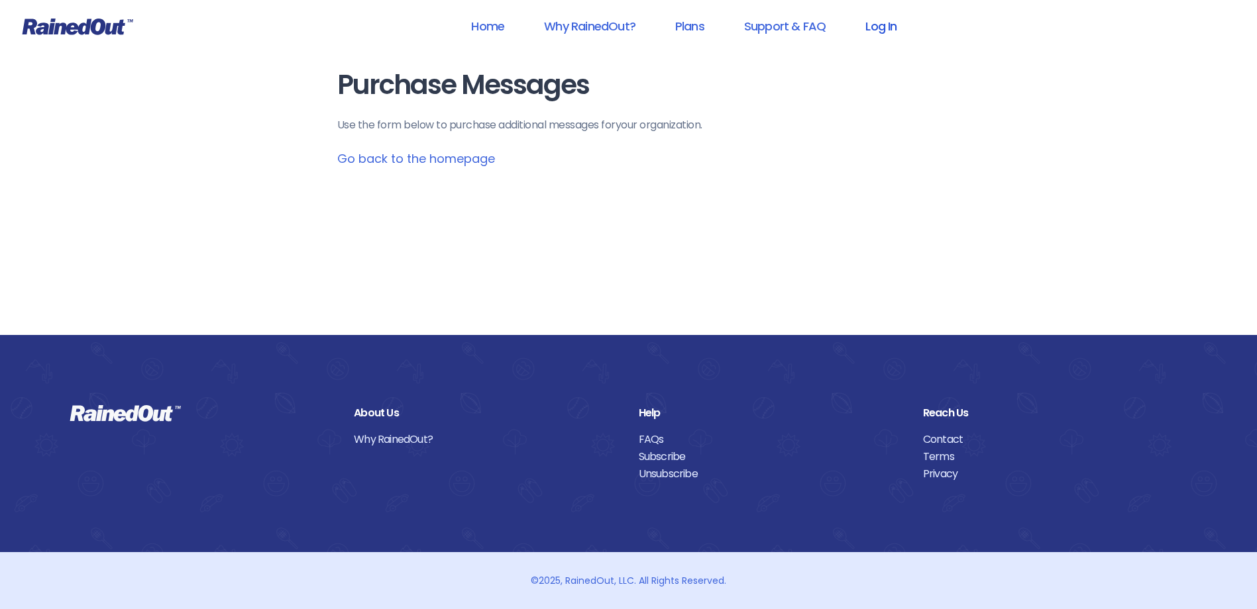
click at [882, 17] on link "Log In" at bounding box center [881, 26] width 66 height 30
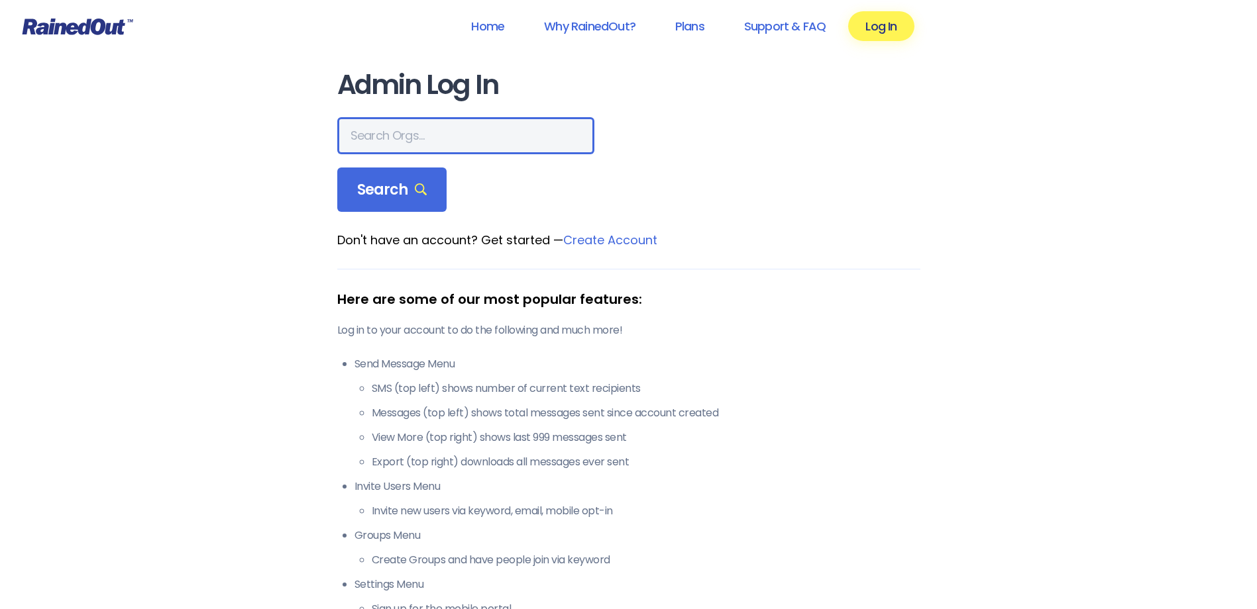
click at [441, 129] on input "text" at bounding box center [465, 135] width 257 height 37
type input "[PERSON_NAME]"
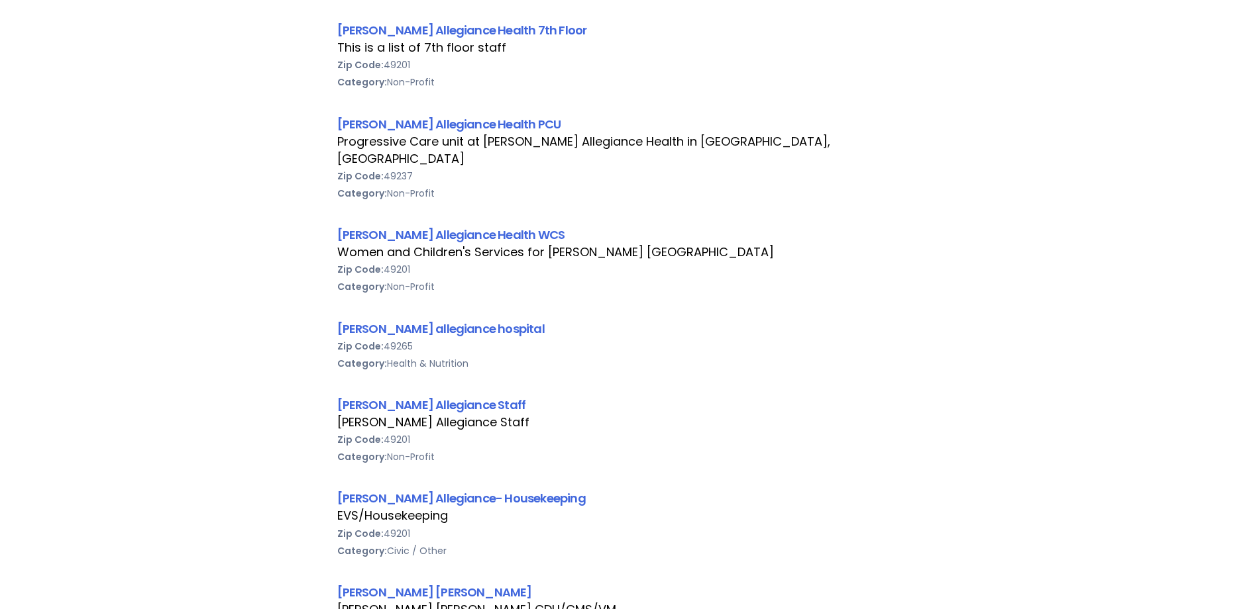
scroll to position [795, 0]
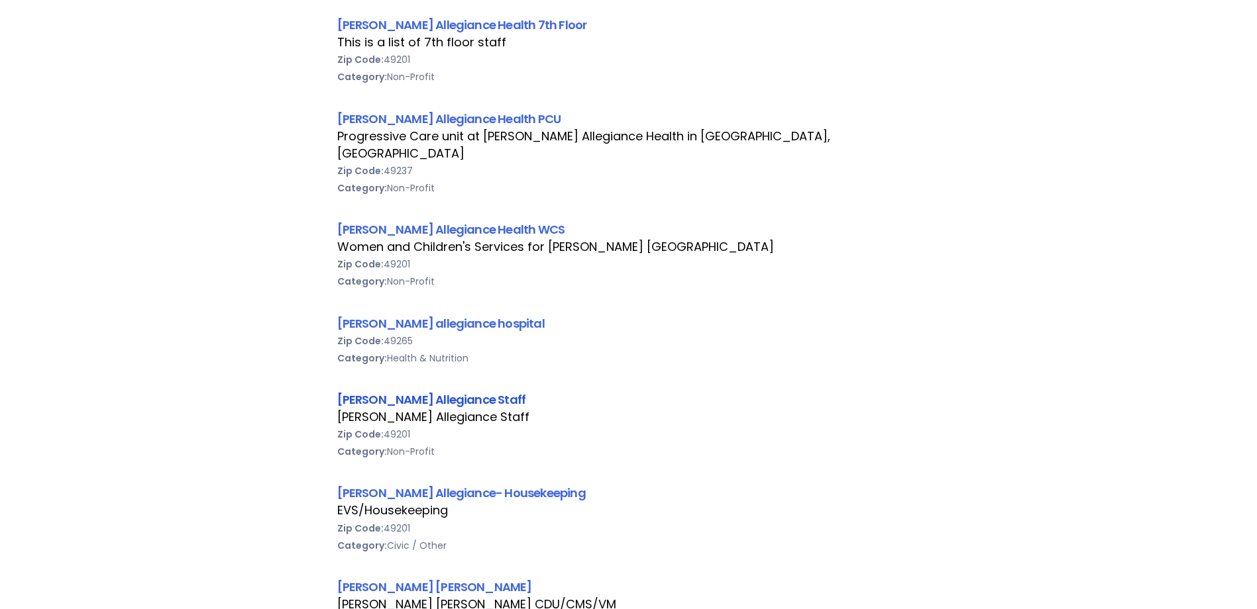
click at [454, 391] on link "[PERSON_NAME] Allegiance Staff" at bounding box center [431, 399] width 189 height 17
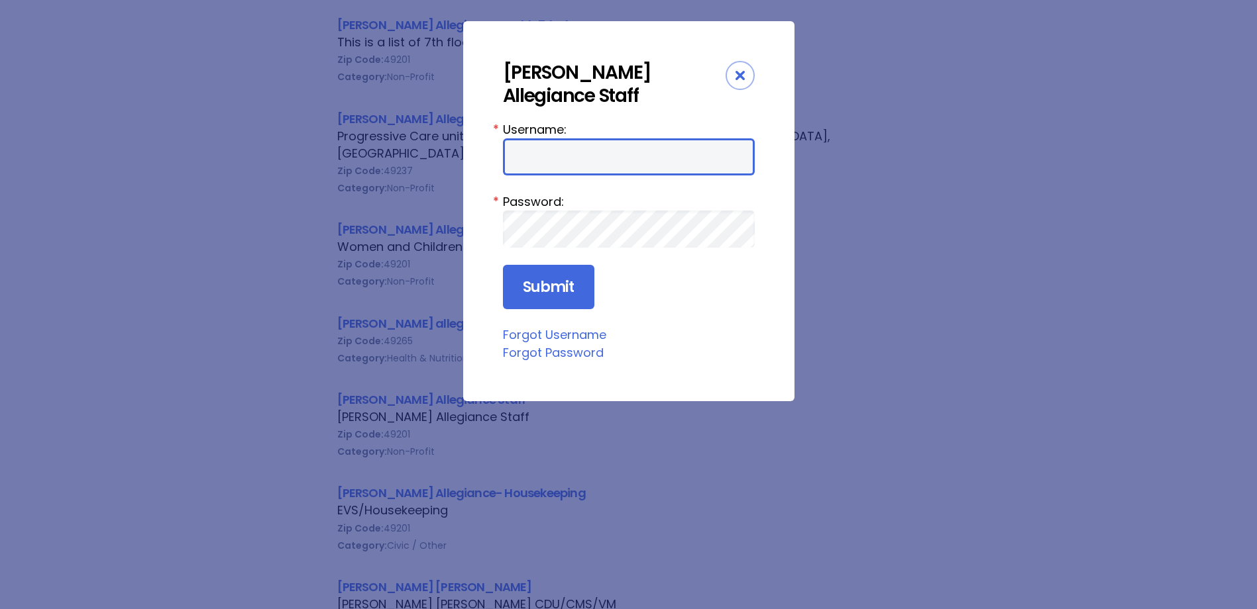
type input "HFAstaff"
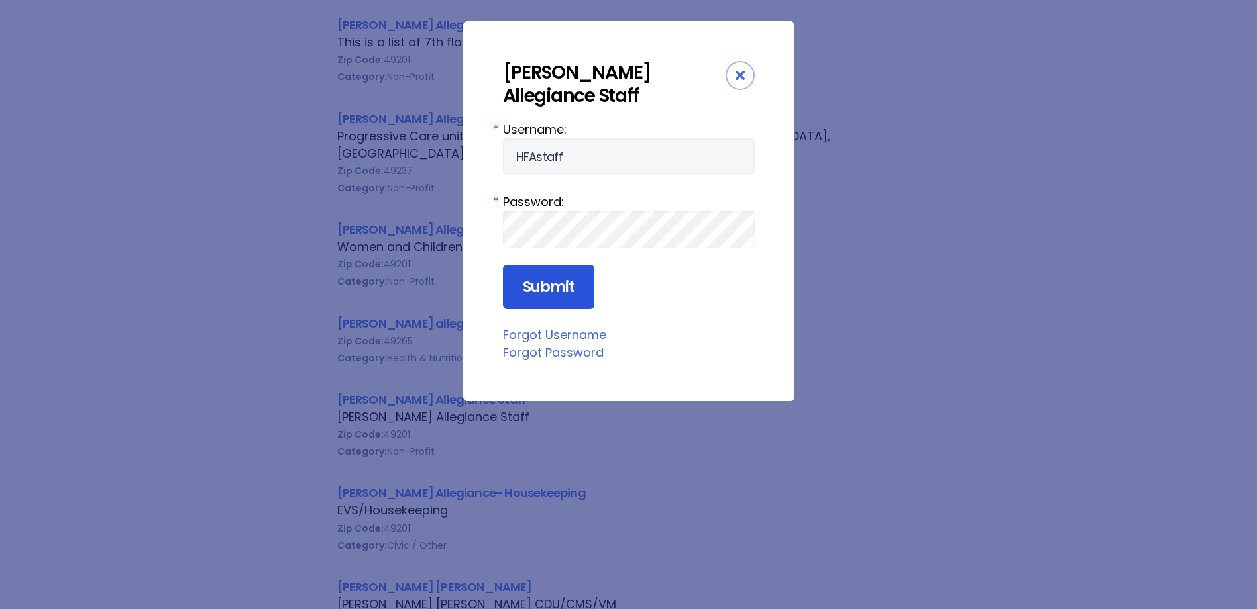
click at [544, 284] on input "Submit" at bounding box center [548, 287] width 91 height 45
click at [573, 280] on input "Submit" at bounding box center [548, 287] width 91 height 45
